Goal: Task Accomplishment & Management: Complete application form

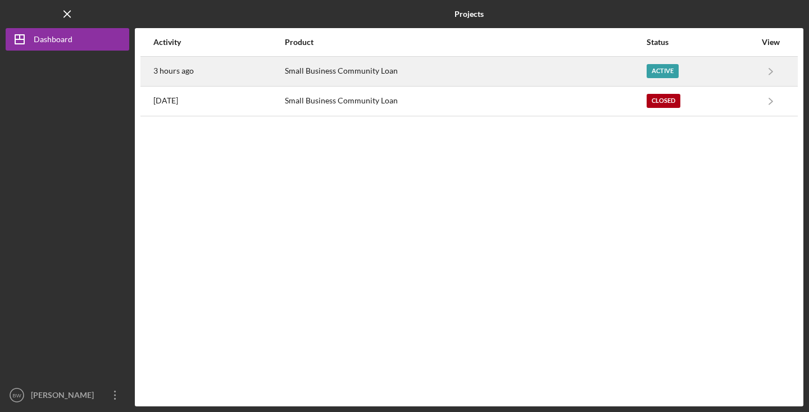
click at [618, 85] on td "Small Business Community Loan" at bounding box center [464, 71] width 361 height 30
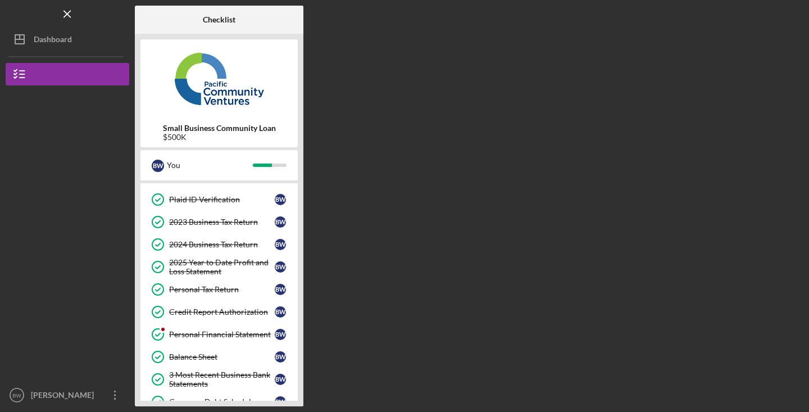
scroll to position [70, 0]
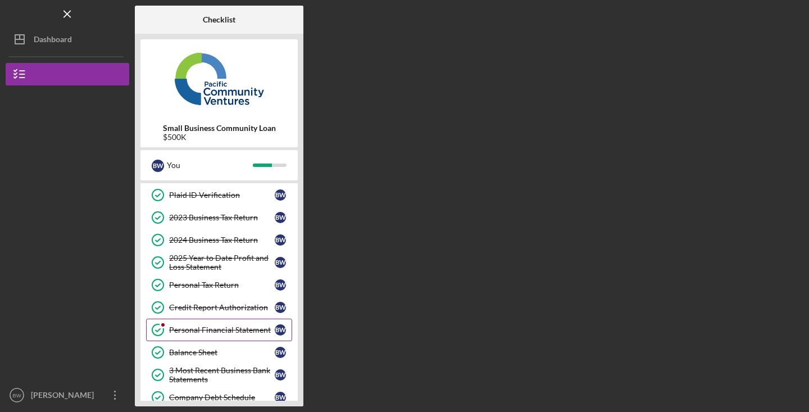
click at [221, 328] on div "Personal Financial Statement" at bounding box center [222, 329] width 106 height 9
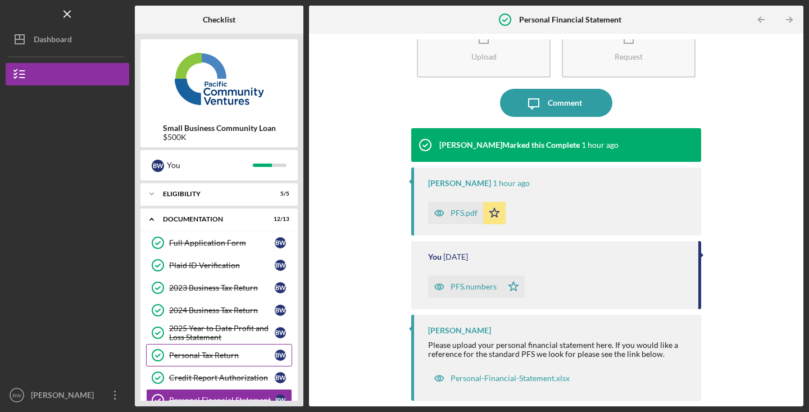
scroll to position [185, 0]
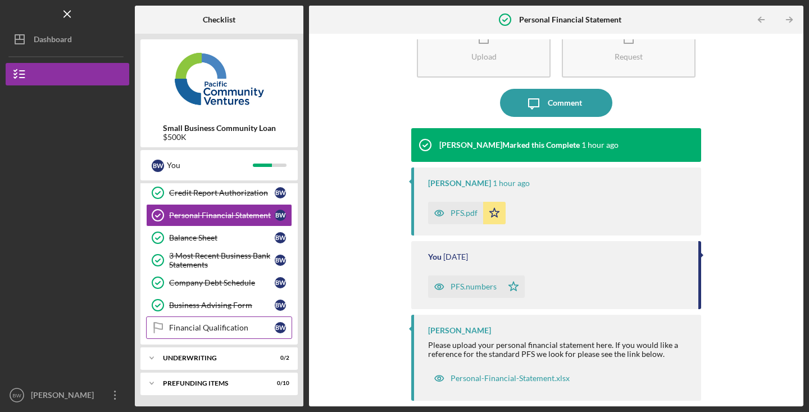
click at [221, 324] on div "Financial Qualification" at bounding box center [222, 327] width 106 height 9
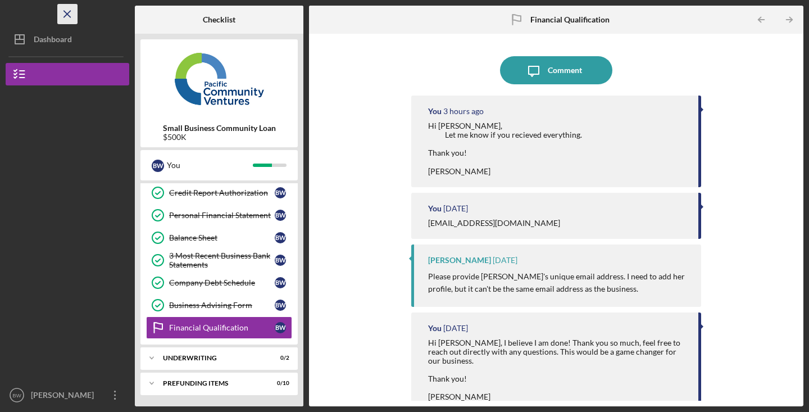
click at [72, 10] on icon "Icon/Menu Close" at bounding box center [67, 14] width 25 height 25
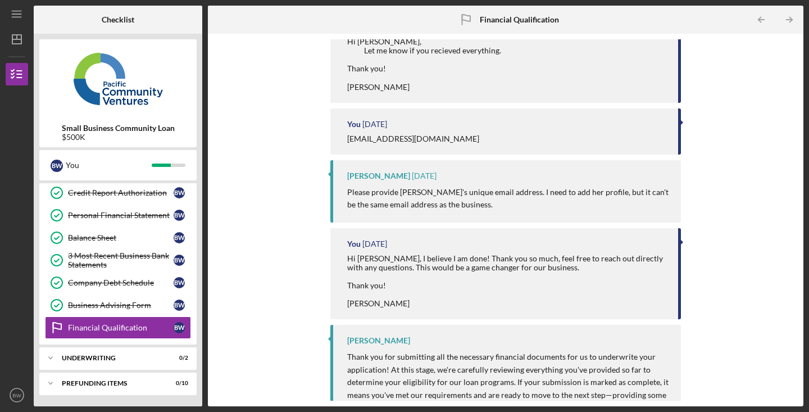
scroll to position [191, 0]
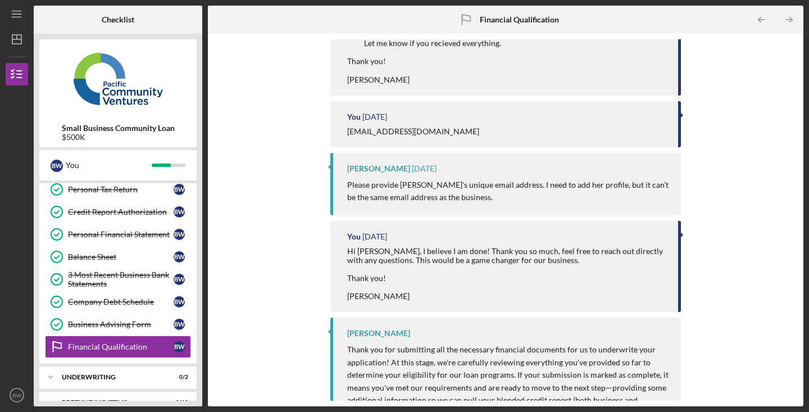
scroll to position [191, 0]
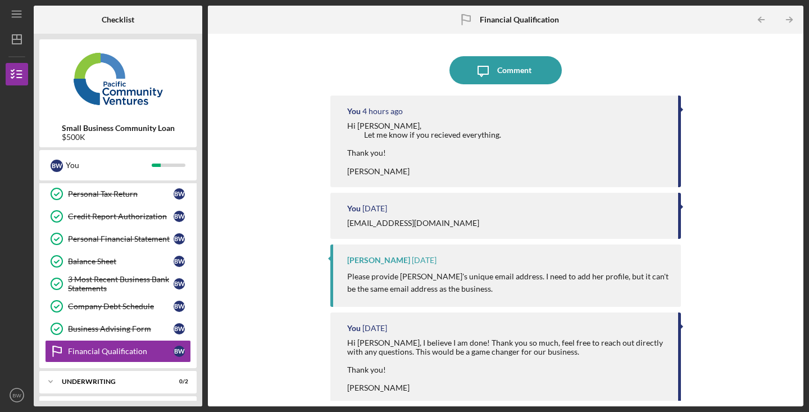
scroll to position [166, 0]
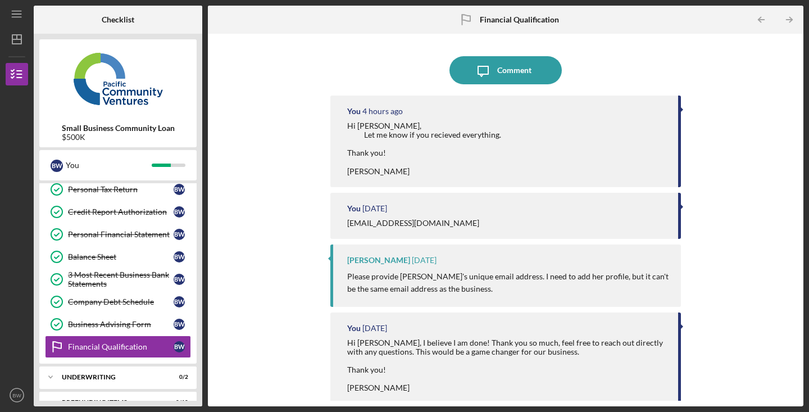
click at [280, 125] on div "Icon/Message Comment You 4 hours ago Hi Alberto, Let me know if you recieved ev…" at bounding box center [506, 219] width 584 height 361
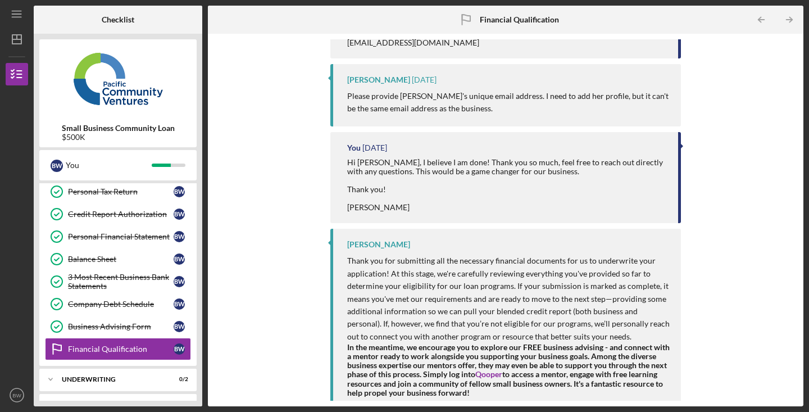
scroll to position [185, 0]
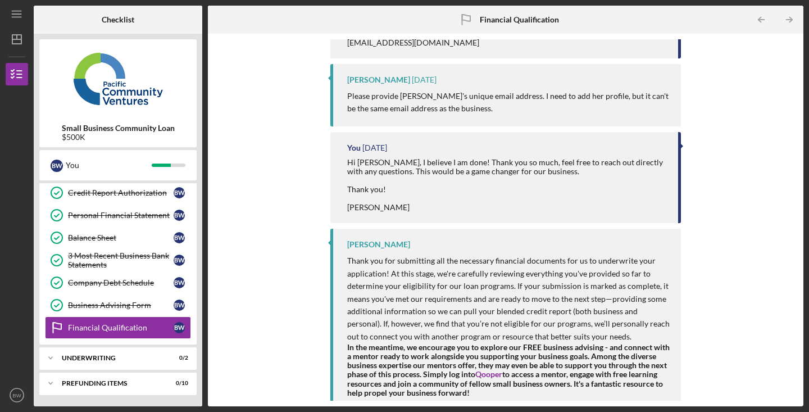
click at [250, 303] on div "Icon/Message Comment You 4 hours ago Hi Alberto, Let me know if you recieved ev…" at bounding box center [506, 219] width 584 height 361
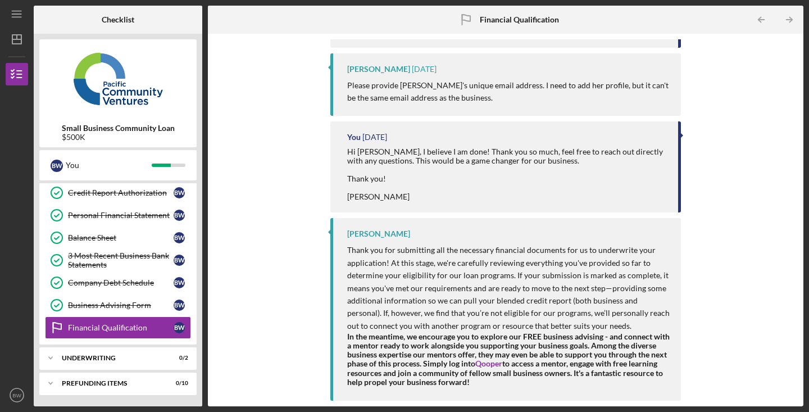
scroll to position [0, 0]
